Goal: Information Seeking & Learning: Check status

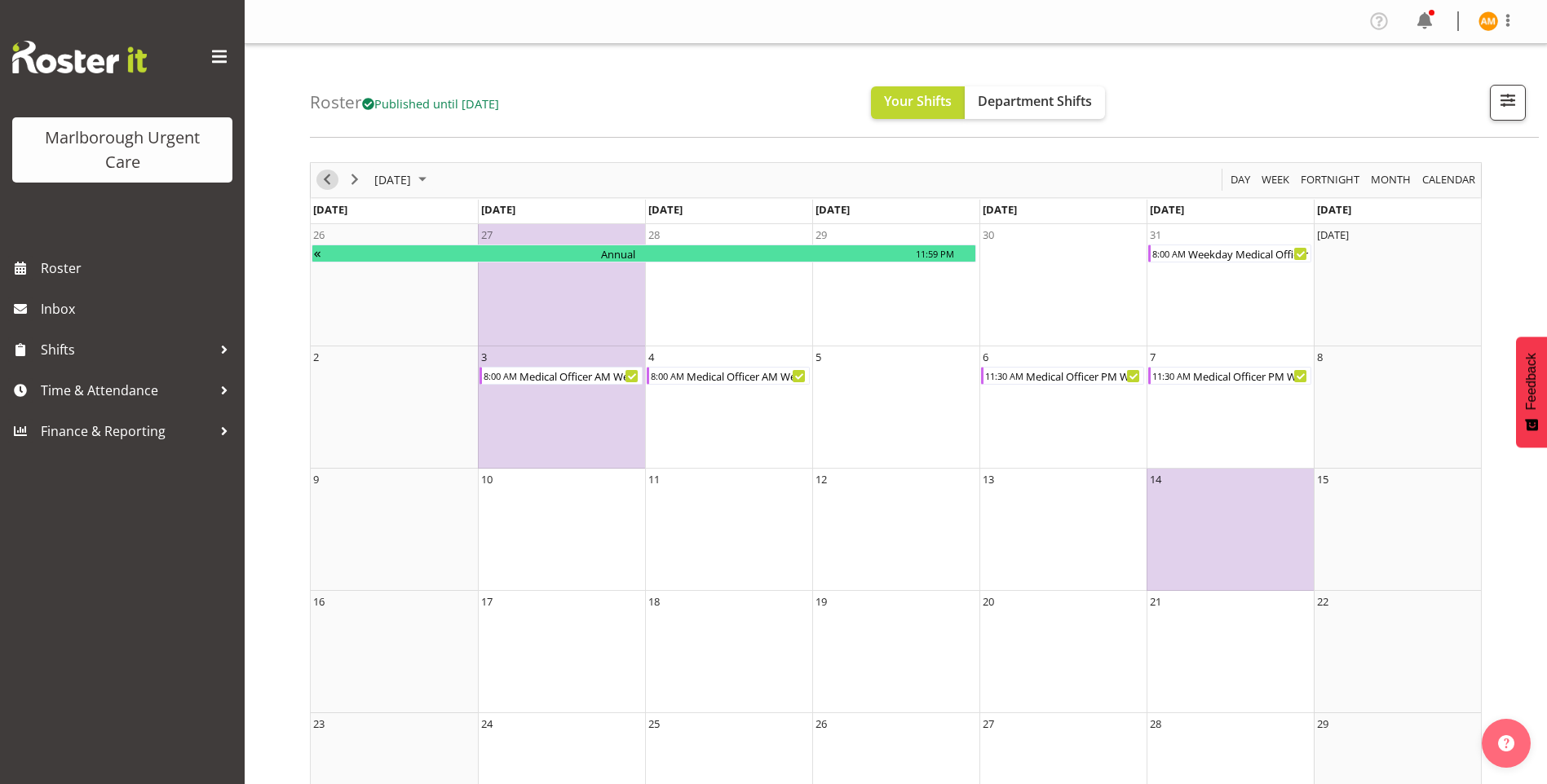
click at [331, 188] on span "Previous" at bounding box center [327, 180] width 20 height 21
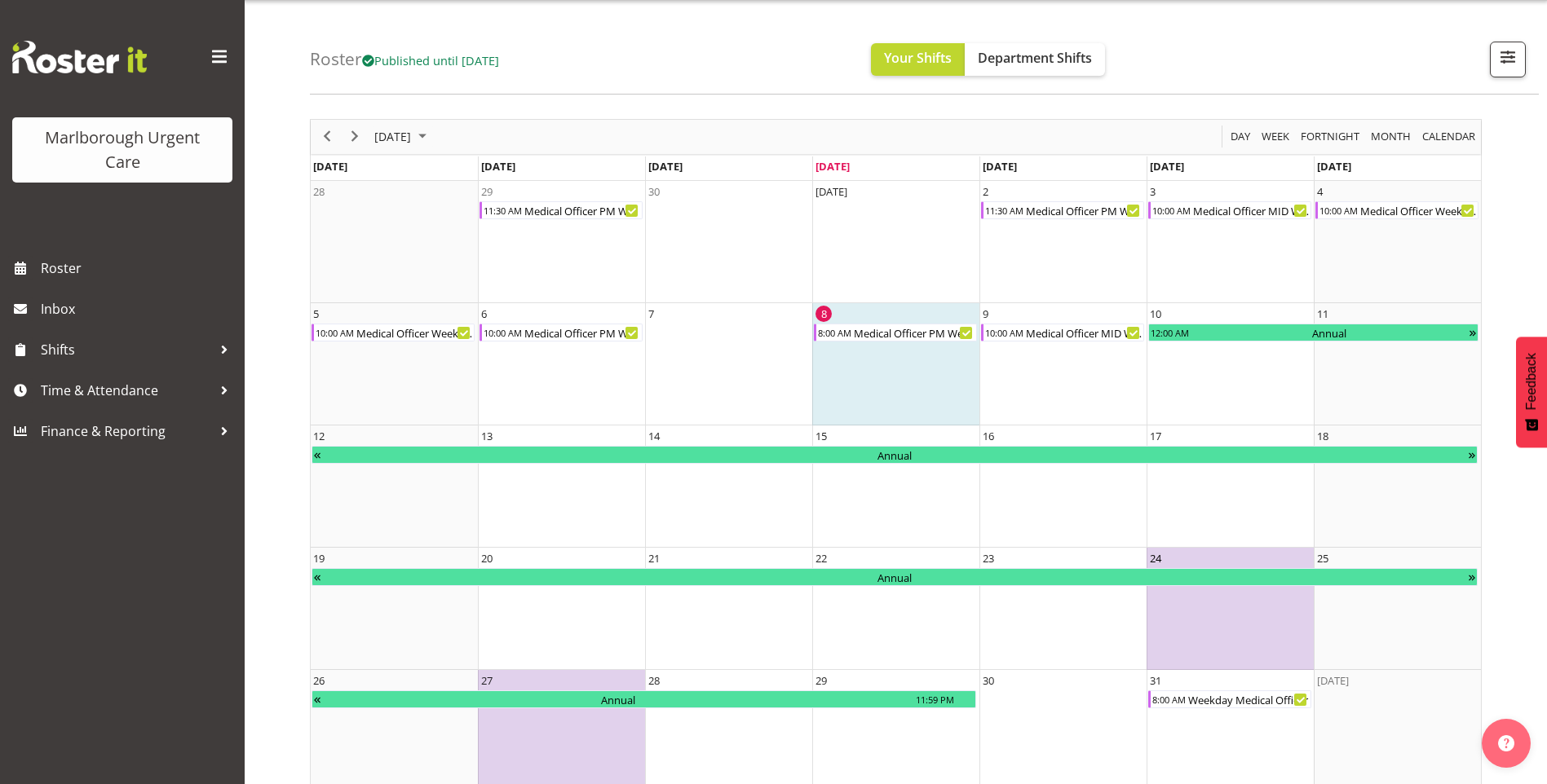
scroll to position [65, 0]
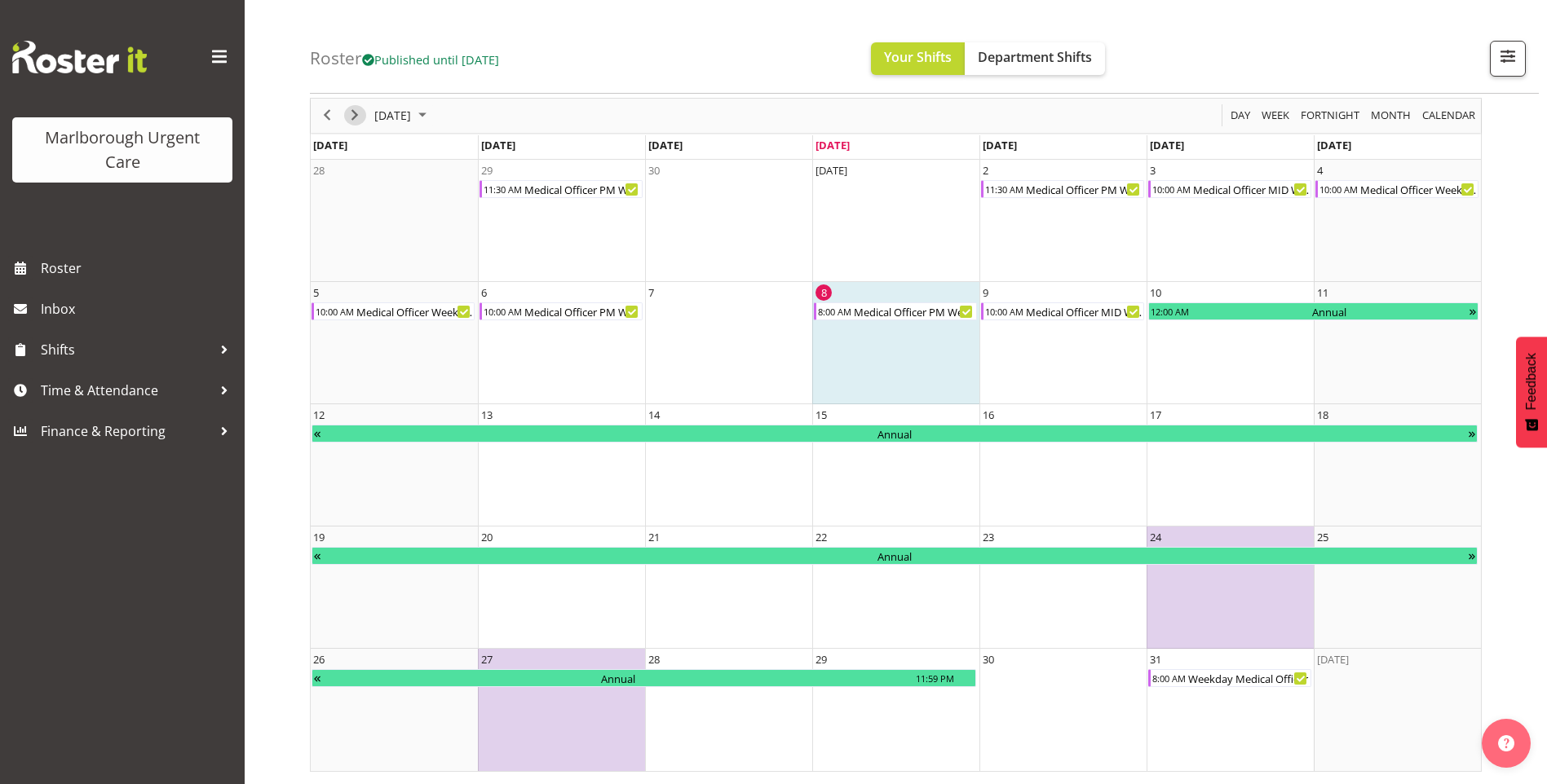
click at [359, 114] on span "Next" at bounding box center [354, 116] width 20 height 21
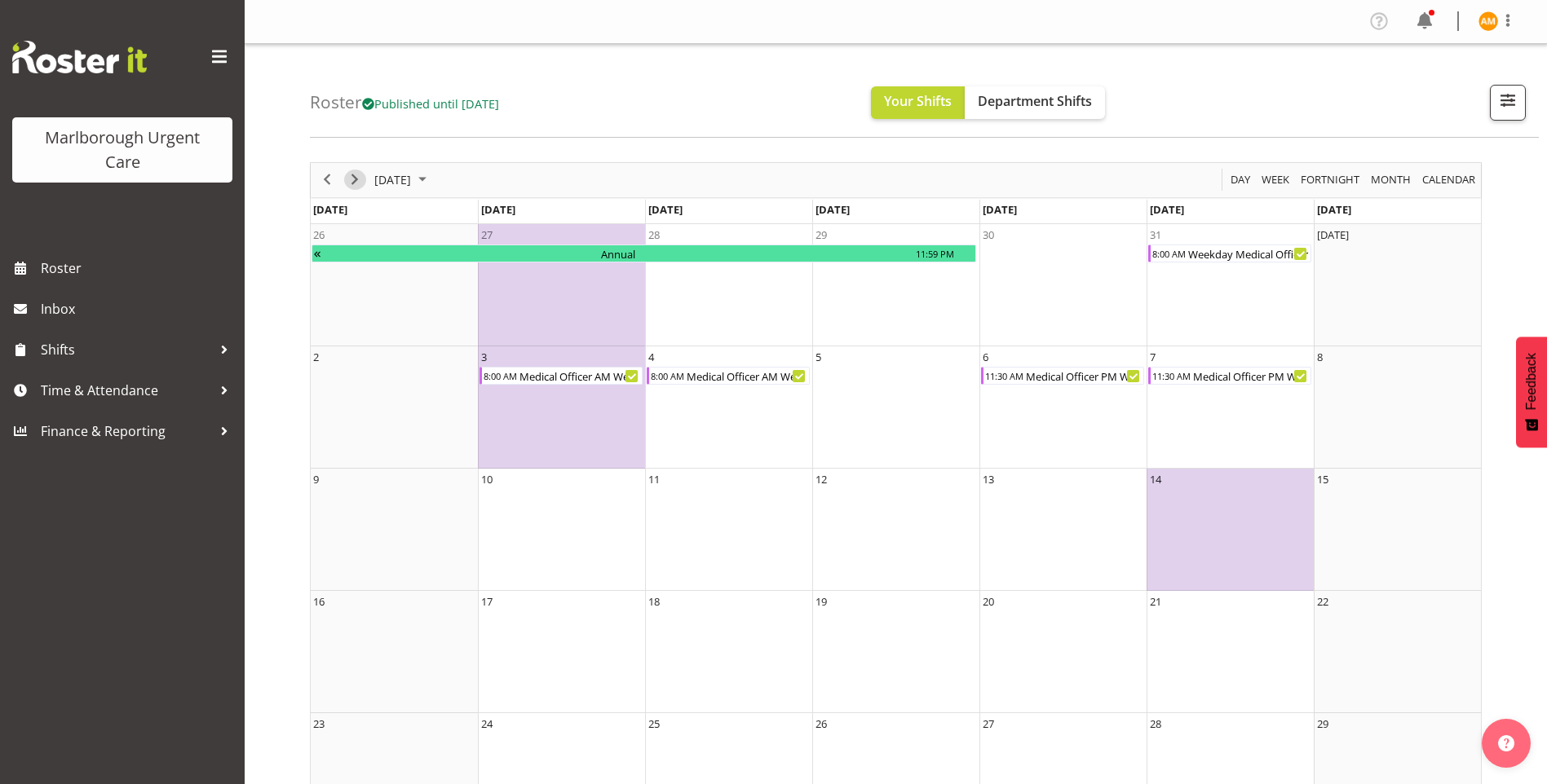
click at [352, 178] on span "Next" at bounding box center [354, 180] width 20 height 21
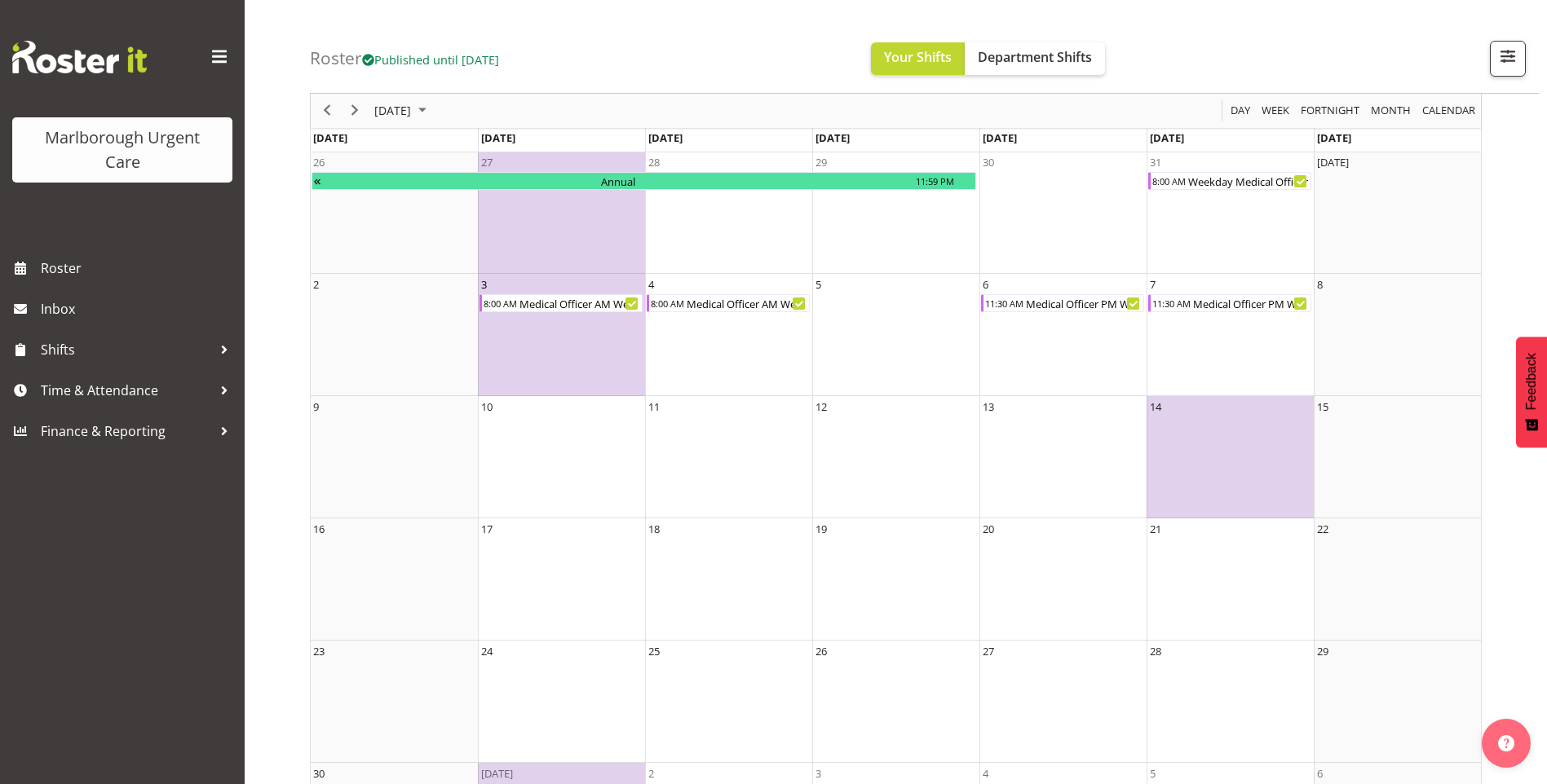
scroll to position [109, 0]
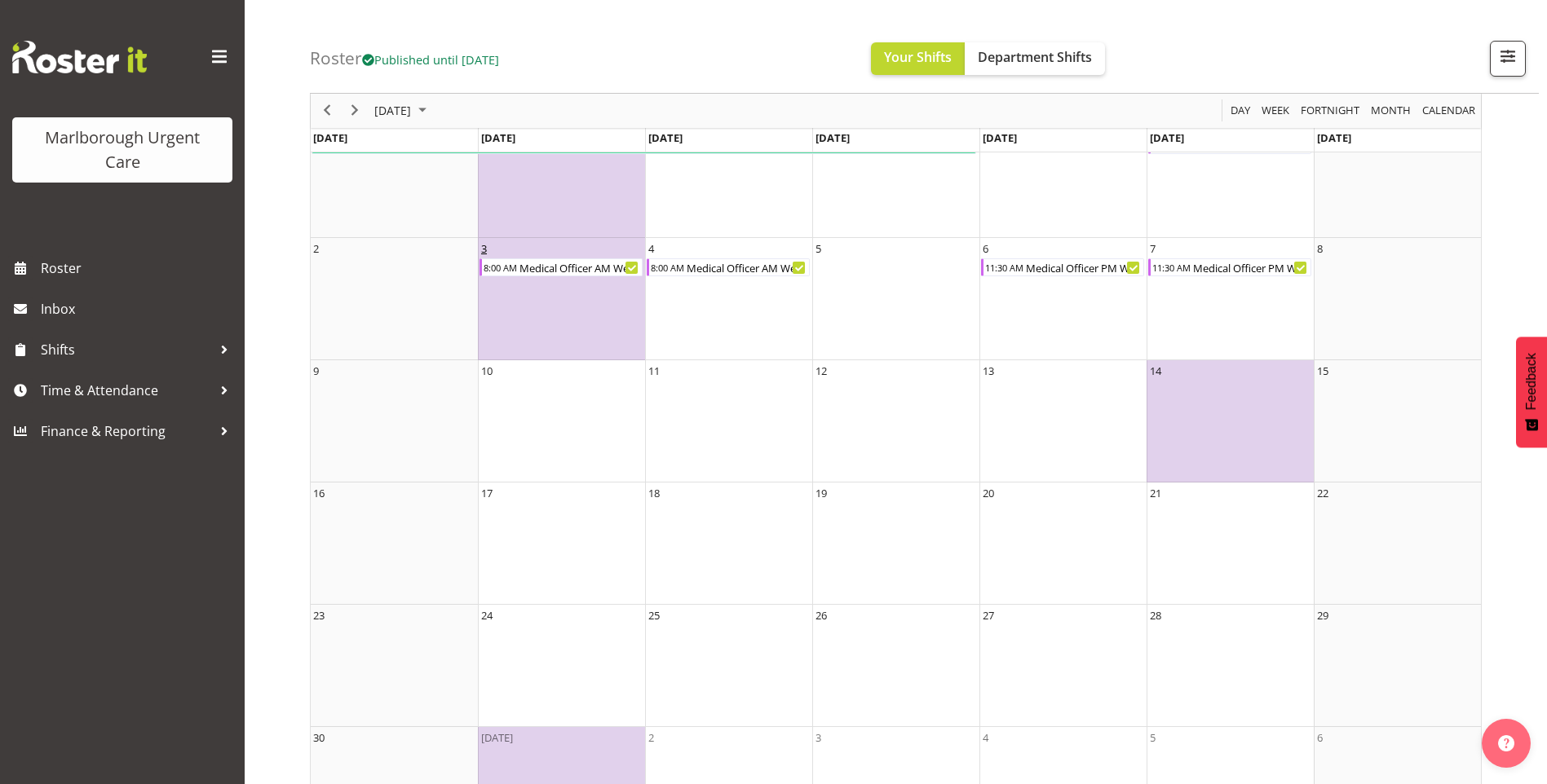
click at [487, 250] on div "3" at bounding box center [484, 249] width 6 height 16
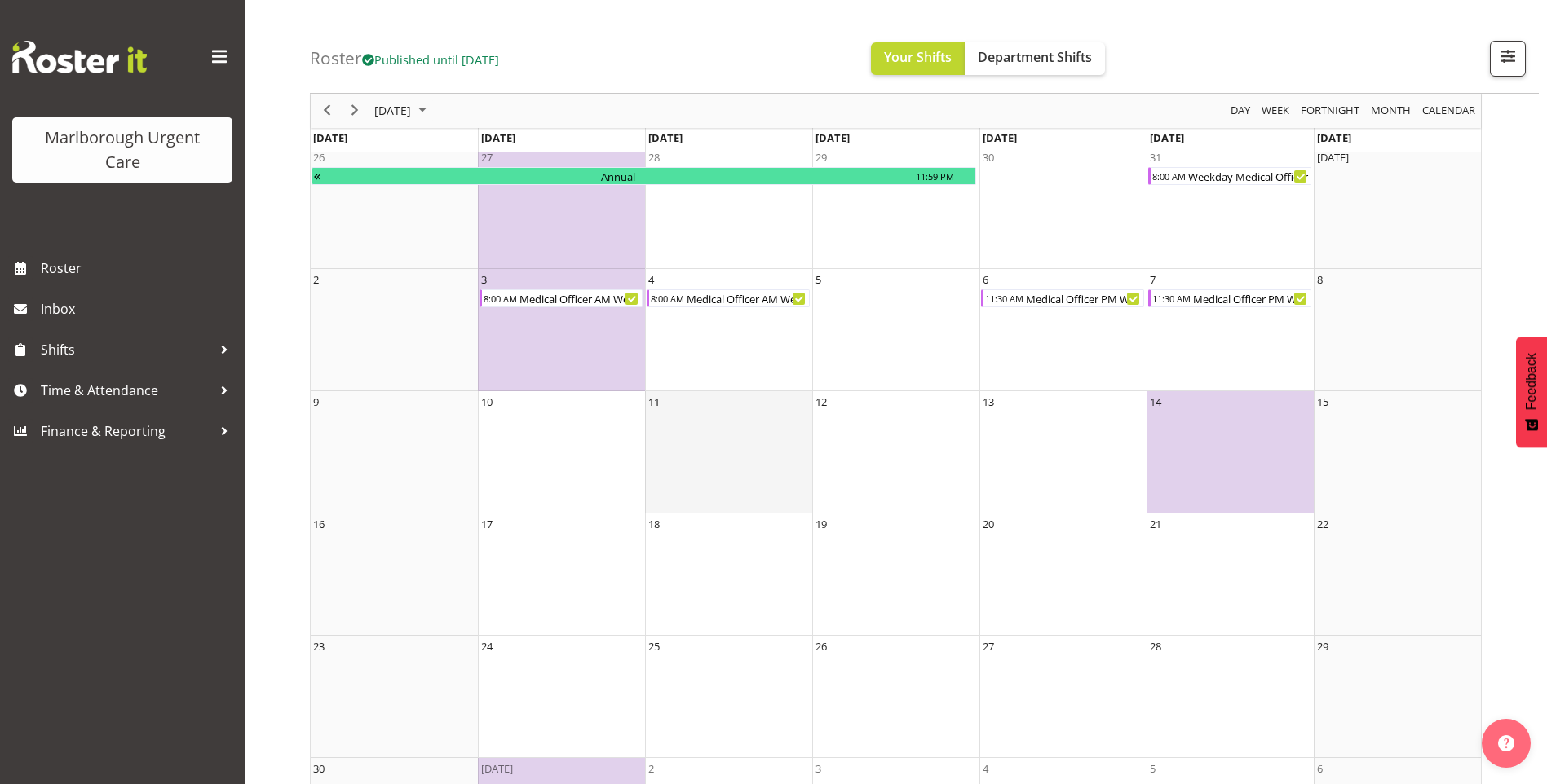
scroll to position [0, 0]
